Goal: Transaction & Acquisition: Purchase product/service

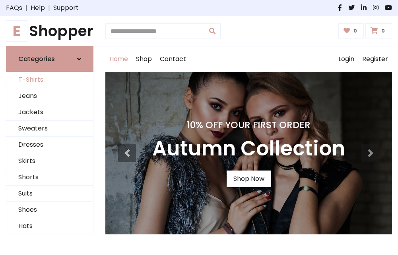
click at [50, 80] on link "T-Shirts" at bounding box center [49, 80] width 87 height 16
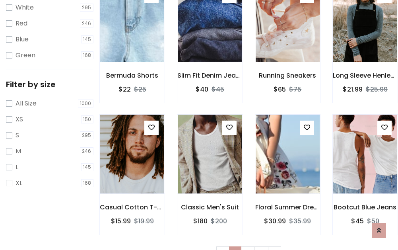
scroll to position [14, 0]
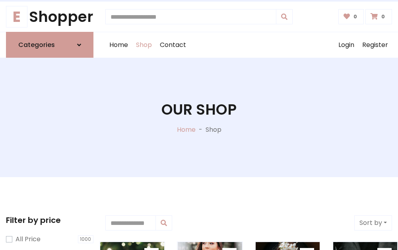
click at [199, 117] on h1 "Our Shop" at bounding box center [198, 109] width 75 height 17
click at [248, 45] on div "Home Shop Contact Log out Login Register" at bounding box center [248, 44] width 286 height 25
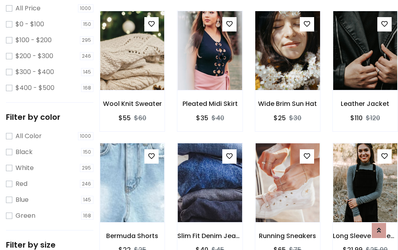
click at [287, 65] on img at bounding box center [287, 50] width 77 height 191
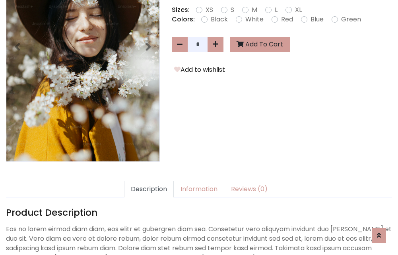
scroll to position [194, 0]
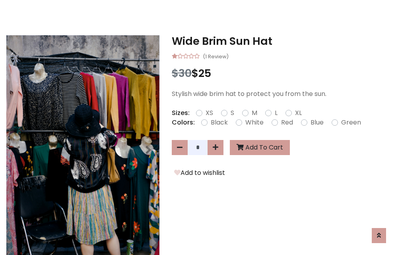
click at [282, 41] on h3 "Wide Brim Sun Hat" at bounding box center [282, 41] width 220 height 13
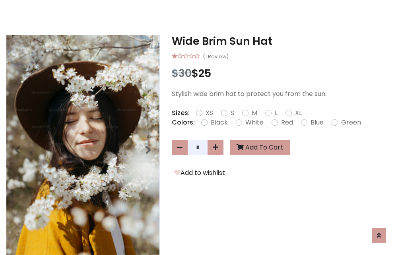
click at [282, 41] on h3 "Wide Brim Sun Hat" at bounding box center [282, 41] width 220 height 13
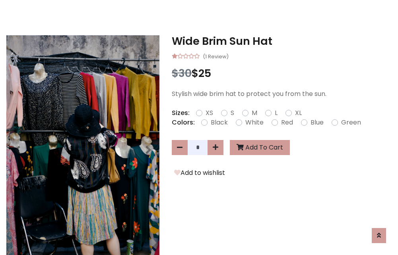
click at [282, 41] on h3 "Wide Brim Sun Hat" at bounding box center [282, 41] width 220 height 13
